Goal: Transaction & Acquisition: Purchase product/service

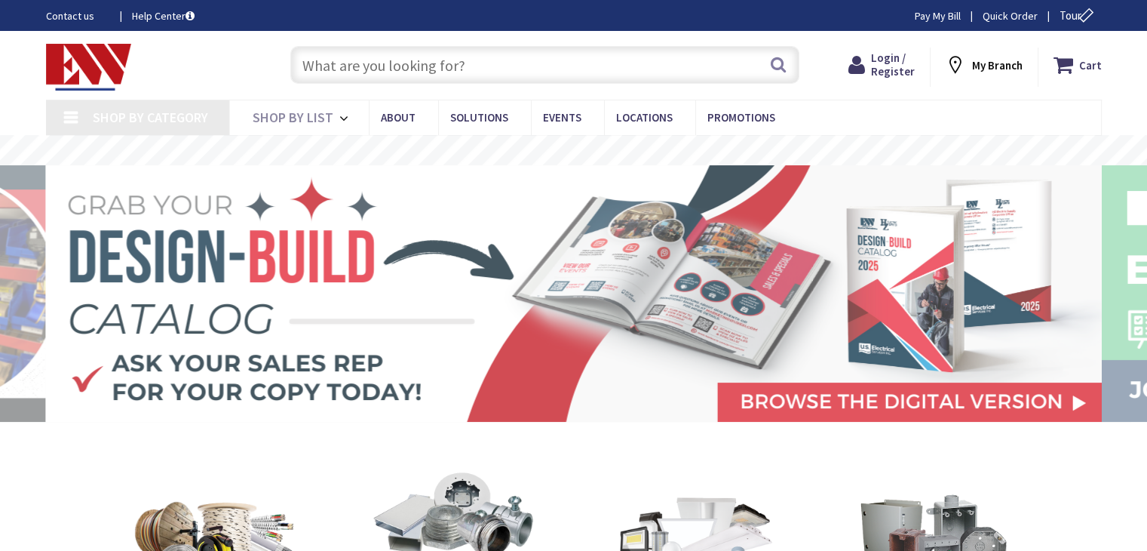
click at [395, 68] on input "text" at bounding box center [544, 65] width 509 height 38
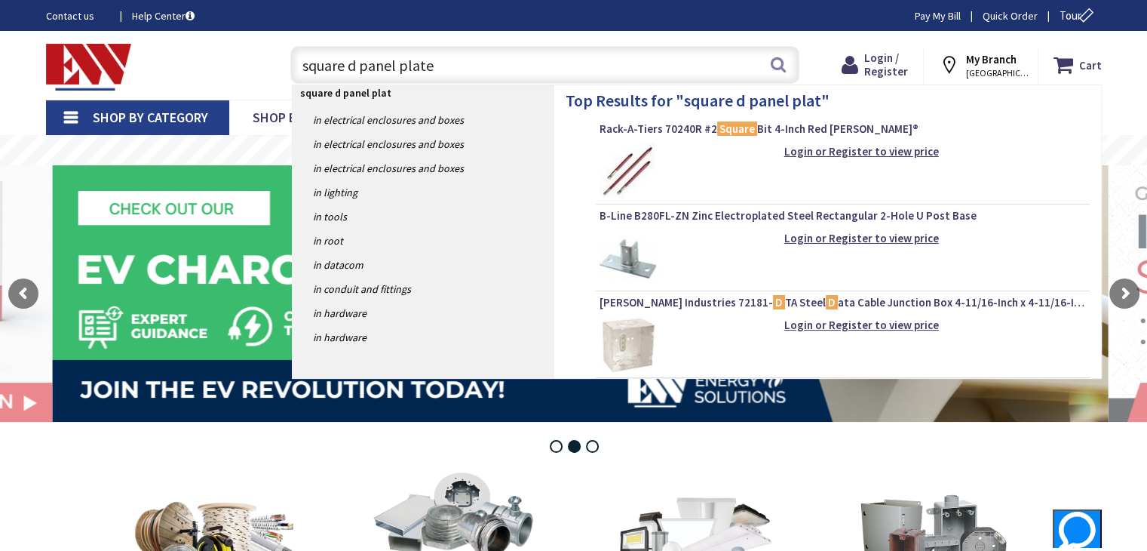
type input "square d panel plates"
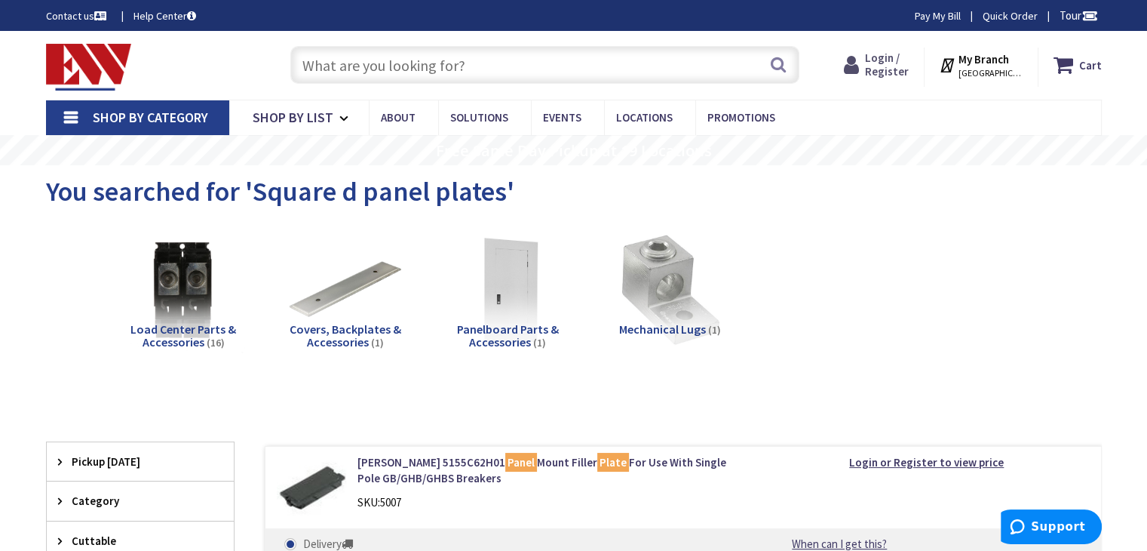
click at [888, 63] on span "Login / Register" at bounding box center [887, 65] width 44 height 28
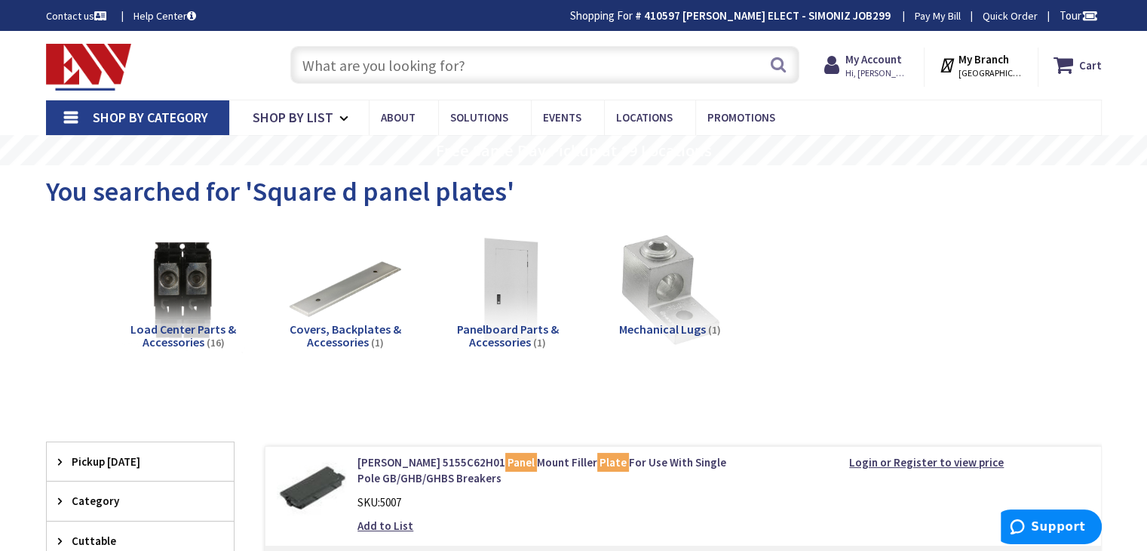
click at [337, 63] on input "text" at bounding box center [544, 65] width 509 height 38
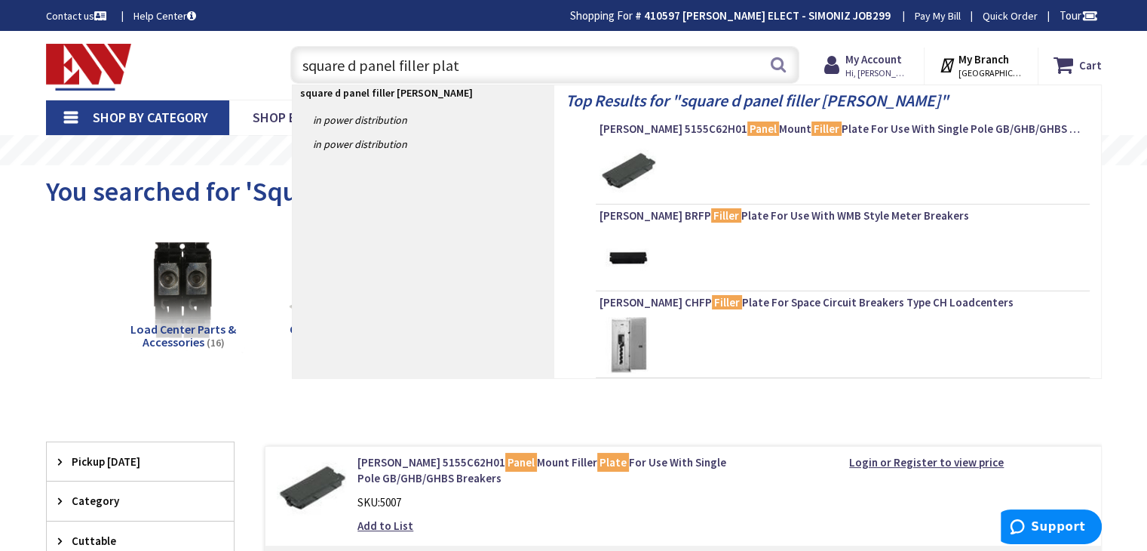
type input "square d panel filler plate"
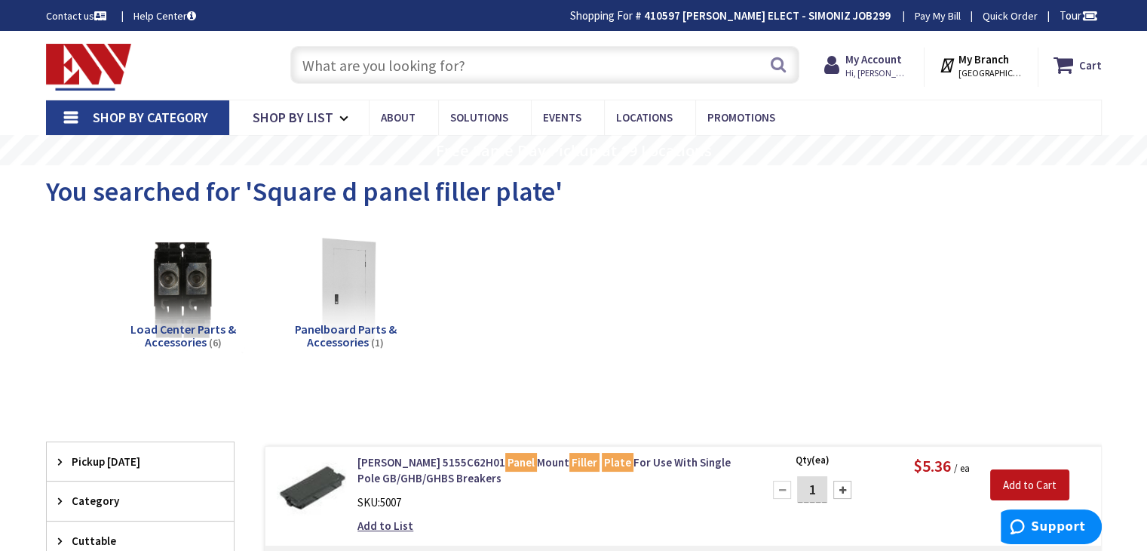
click at [490, 59] on input "text" at bounding box center [544, 65] width 509 height 38
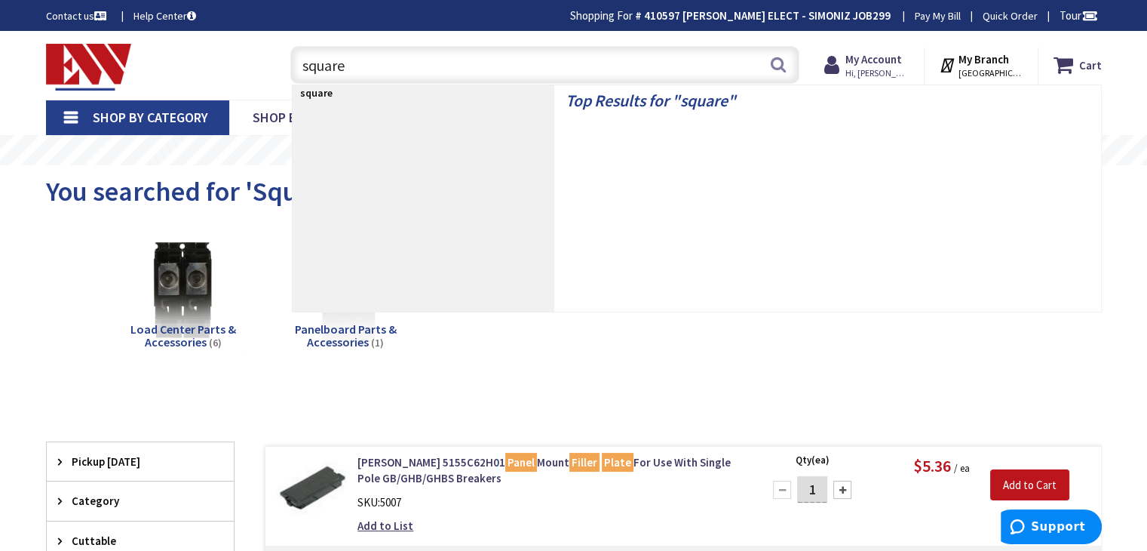
type input "square d"
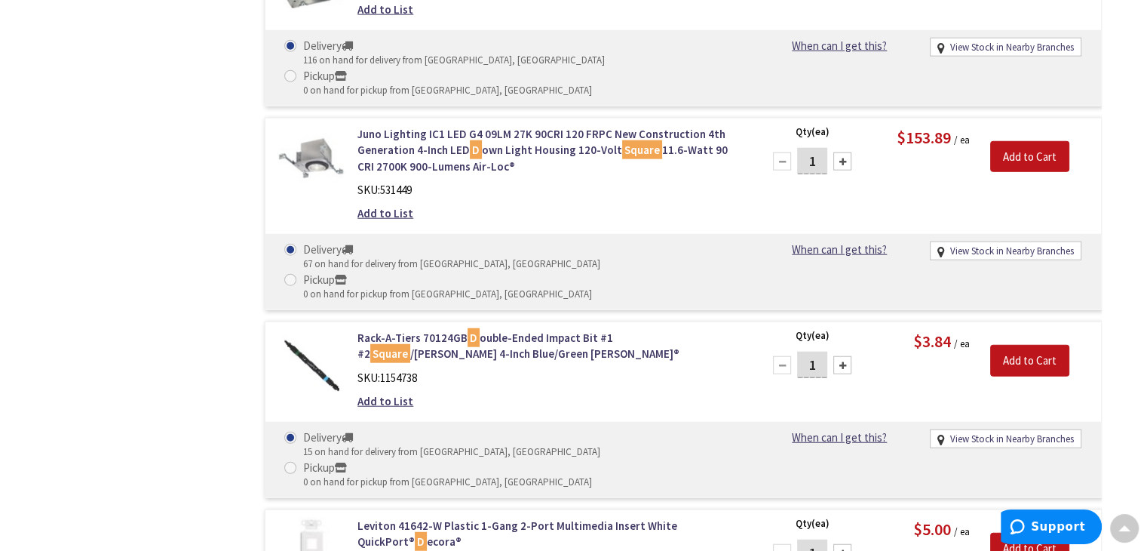
scroll to position [3998, 0]
